Goal: Check status: Check status

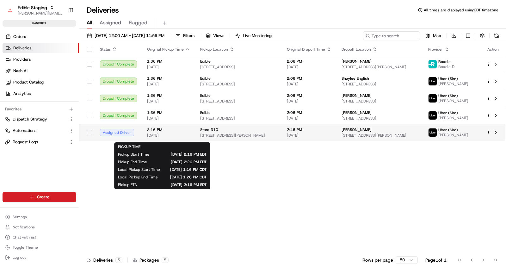
click at [184, 132] on span "2:16 PM" at bounding box center [168, 129] width 43 height 5
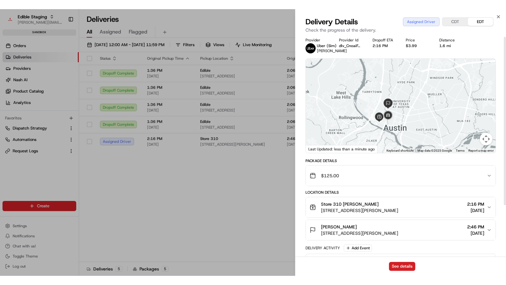
scroll to position [1, 0]
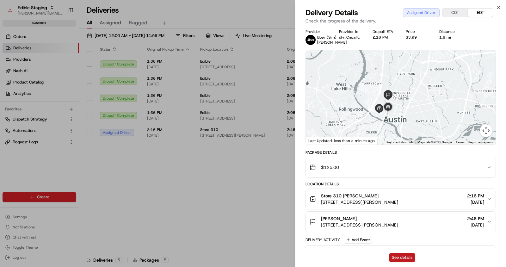
click at [397, 256] on button "See details" at bounding box center [402, 257] width 26 height 9
